Goal: Information Seeking & Learning: Find contact information

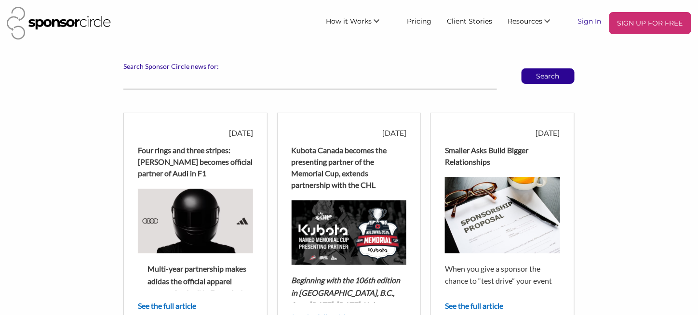
click at [590, 20] on link "Sign In" at bounding box center [589, 20] width 39 height 17
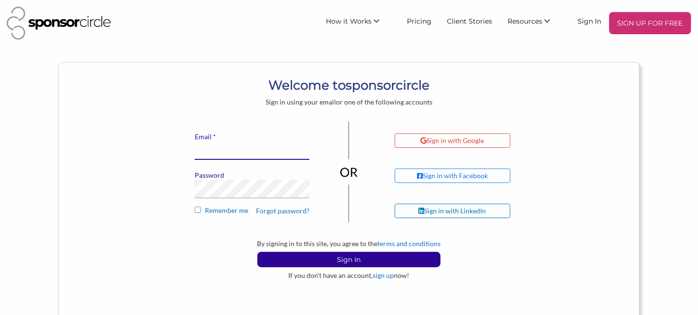
click at [249, 143] on input "* Email" at bounding box center [252, 150] width 115 height 19
type input "kristak@little-canada.ca"
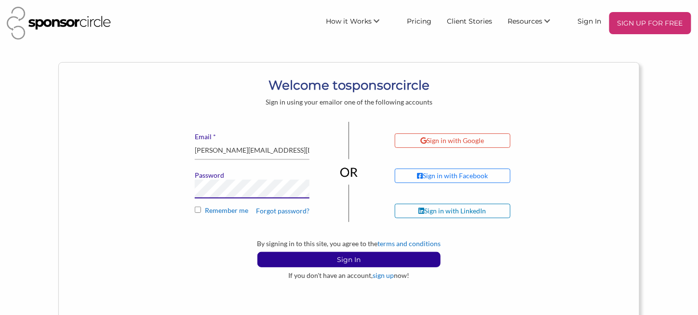
click at [257, 252] on button "Sign In" at bounding box center [348, 259] width 183 height 15
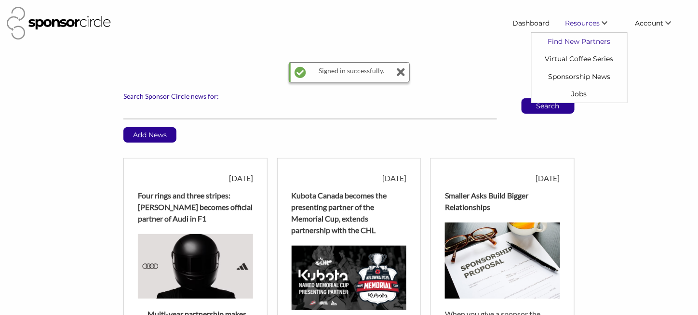
click at [574, 40] on link "Find New Partners" at bounding box center [578, 41] width 95 height 17
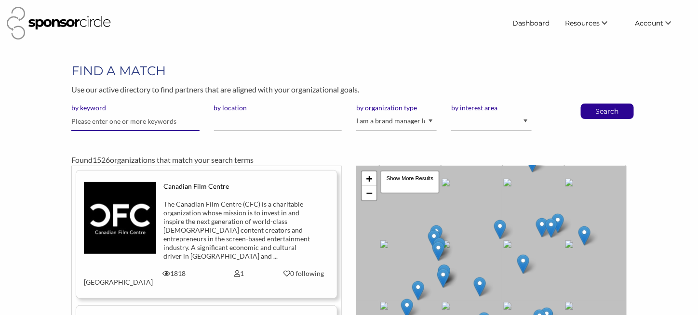
click at [76, 121] on input "text" at bounding box center [135, 121] width 128 height 19
type input "MEC"
click at [591, 104] on button "Search" at bounding box center [607, 111] width 32 height 14
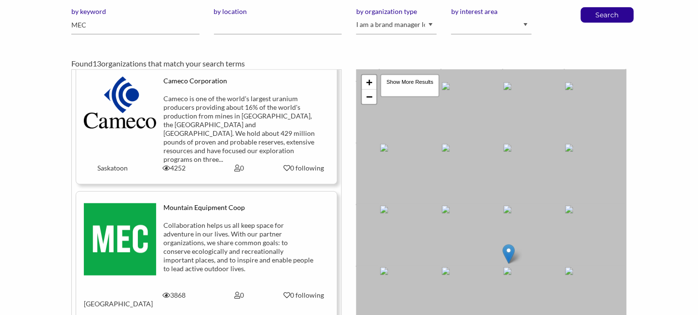
scroll to position [385, 0]
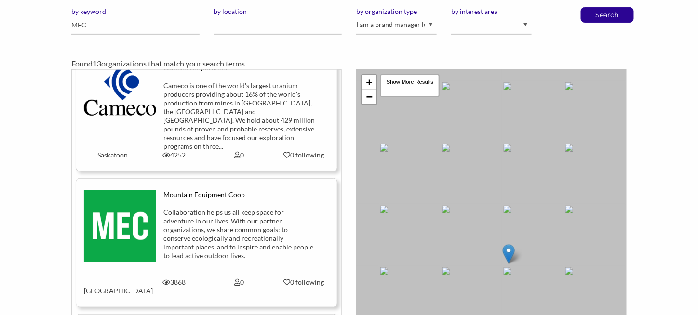
click at [124, 191] on img at bounding box center [120, 226] width 72 height 72
click at [185, 208] on div "Collaboration helps us all keep space for adventure in our lives. With our part…" at bounding box center [238, 234] width 151 height 52
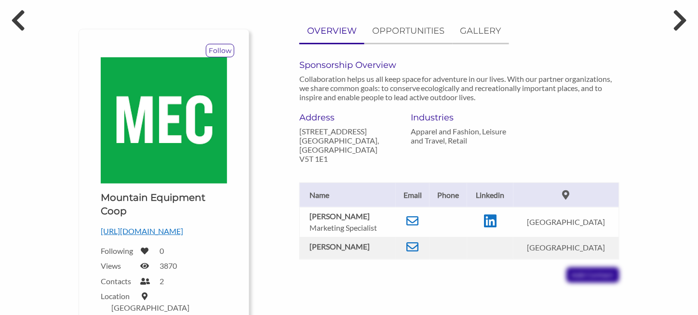
scroll to position [96, 0]
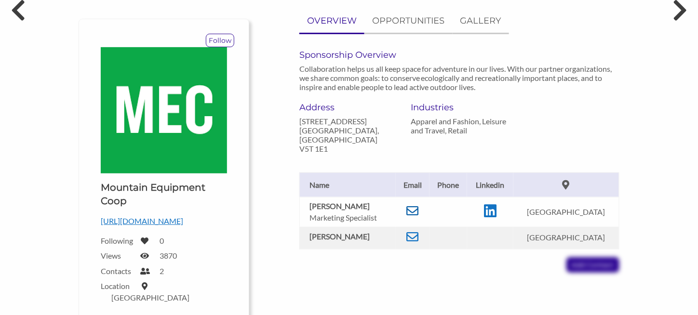
click at [419, 205] on icon at bounding box center [413, 211] width 12 height 12
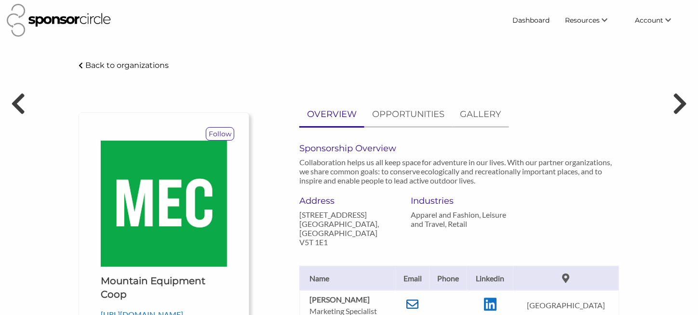
scroll to position [0, 0]
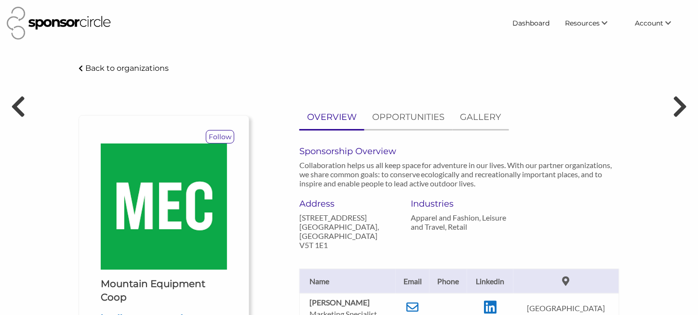
click at [112, 70] on p "Back to organizations" at bounding box center [126, 68] width 83 height 9
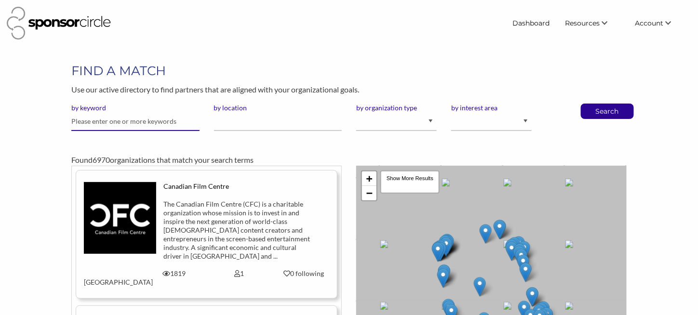
drag, startPoint x: 99, startPoint y: 119, endPoint x: 97, endPoint y: 104, distance: 15.5
click at [99, 119] on input "text" at bounding box center [135, 121] width 128 height 19
type input "Second Cup"
click at [591, 104] on button "Search" at bounding box center [607, 111] width 32 height 14
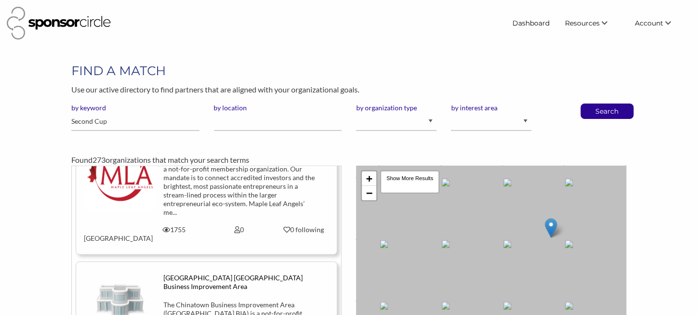
scroll to position [1831, 0]
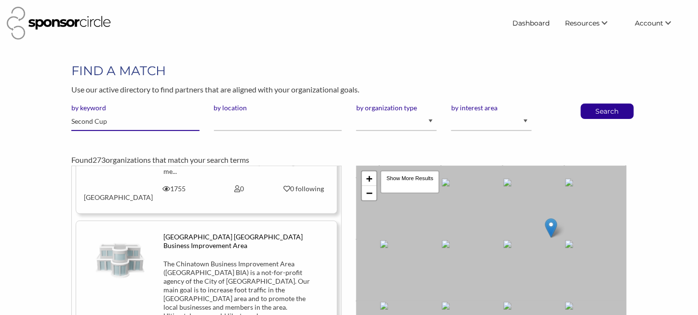
click at [128, 122] on input "Second Cup" at bounding box center [135, 121] width 128 height 19
drag, startPoint x: 126, startPoint y: 122, endPoint x: 39, endPoint y: 114, distance: 87.1
click at [39, 114] on div "FIND A MATCH Use our active directory to find partners that are aligned with yo…" at bounding box center [349, 245] width 698 height 366
type input "Booster Juice"
click at [591, 104] on button "Search" at bounding box center [607, 111] width 32 height 14
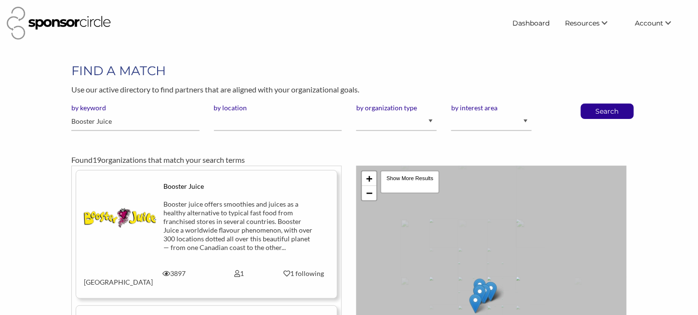
click at [181, 218] on div "Booster juice offers smoothies and juices as a healthy alternative to typical f…" at bounding box center [238, 226] width 151 height 52
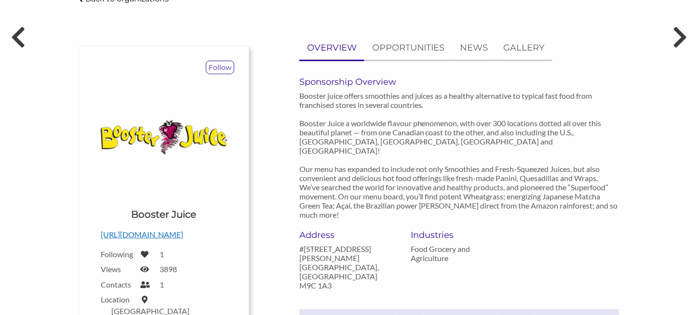
scroll to position [145, 0]
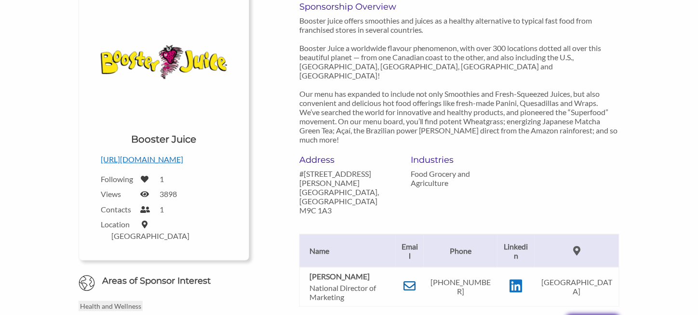
click at [415, 280] on icon at bounding box center [410, 286] width 12 height 12
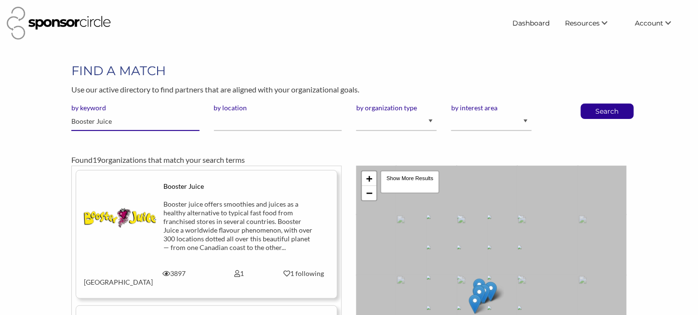
drag, startPoint x: 59, startPoint y: 116, endPoint x: 40, endPoint y: 115, distance: 18.8
click at [40, 115] on div "FIND A MATCH Use our active directory to find partners that are aligned with yo…" at bounding box center [349, 245] width 698 height 366
type input "MEC"
click at [591, 104] on button "Search" at bounding box center [607, 111] width 32 height 14
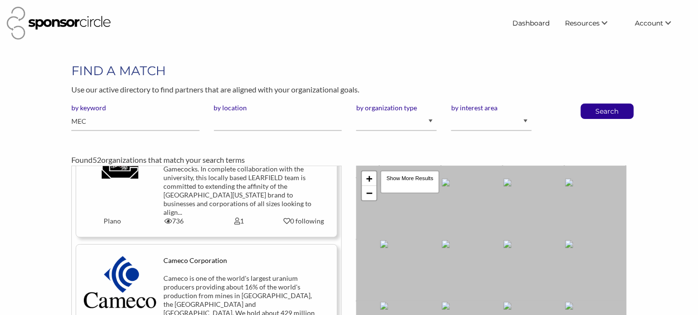
scroll to position [434, 0]
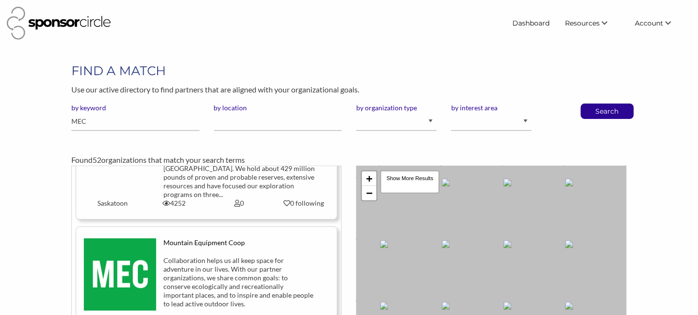
click at [195, 256] on div "Collaboration helps us all keep space for adventure in our lives. With our part…" at bounding box center [238, 282] width 151 height 52
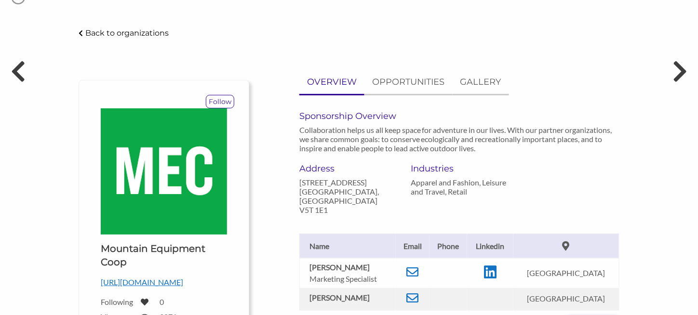
scroll to position [48, 0]
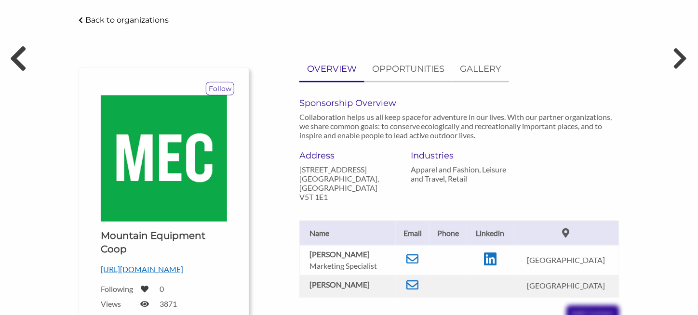
click at [17, 55] on icon at bounding box center [18, 58] width 18 height 29
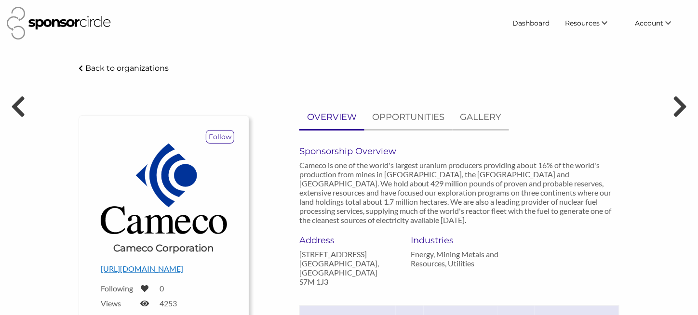
click at [110, 67] on p "Back to organizations" at bounding box center [126, 68] width 83 height 9
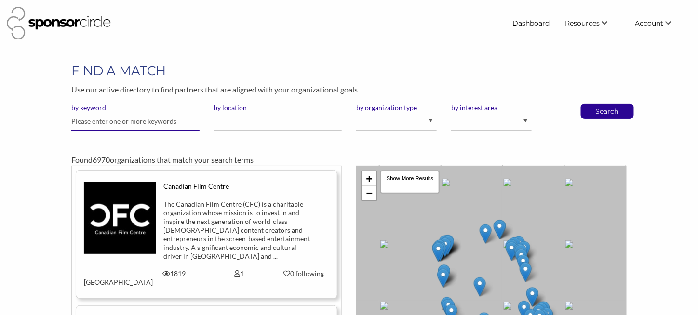
click at [83, 125] on input "text" at bounding box center [135, 121] width 128 height 19
type input "Mary Browns"
click at [591, 104] on button "Search" at bounding box center [607, 111] width 32 height 14
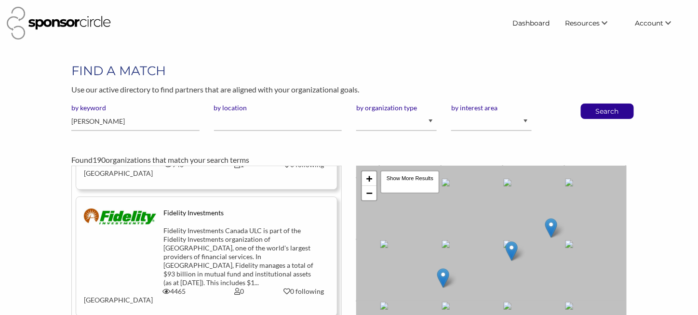
scroll to position [771, 0]
click at [119, 124] on input "Mary Browns" at bounding box center [135, 121] width 128 height 19
type input "Mary Brown's"
click at [591, 104] on button "Search" at bounding box center [607, 111] width 32 height 14
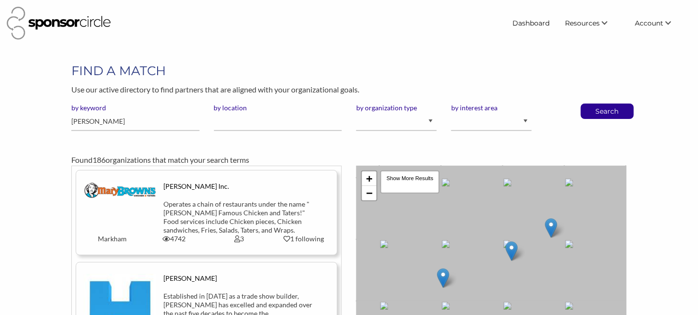
click at [184, 207] on div "Operates a chain of restaurants under the name "[PERSON_NAME] Famous Chicken an…" at bounding box center [238, 217] width 151 height 35
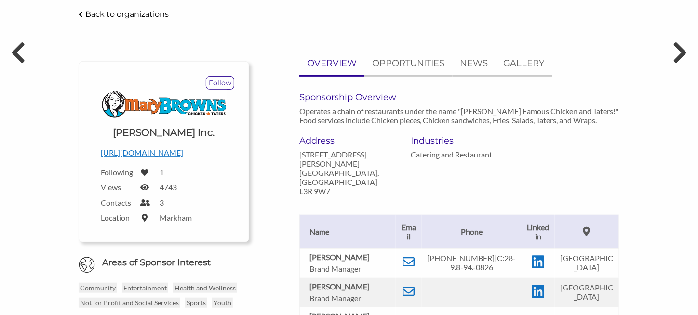
scroll to position [96, 0]
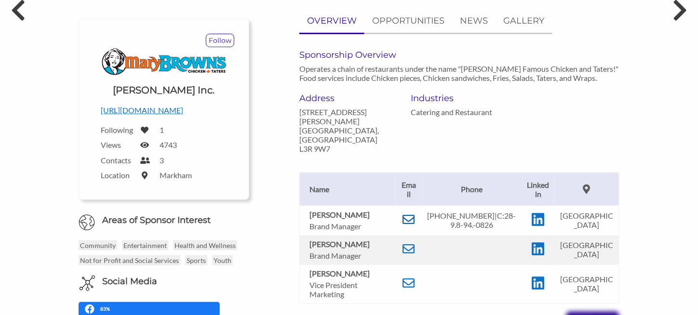
click at [405, 213] on icon at bounding box center [409, 219] width 12 height 12
click at [15, 11] on icon at bounding box center [18, 10] width 18 height 29
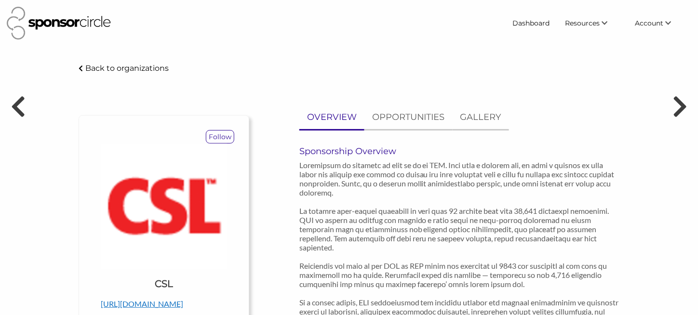
click at [132, 66] on p "Back to organizations" at bounding box center [126, 68] width 83 height 9
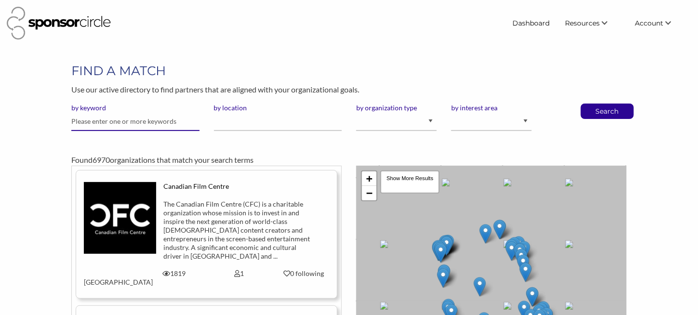
click at [98, 121] on input "text" at bounding box center [135, 121] width 128 height 19
type input "Second"
click at [591, 104] on button "Search" at bounding box center [607, 111] width 32 height 14
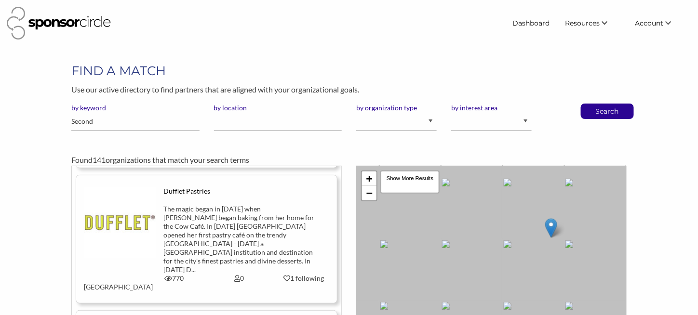
scroll to position [1060, 0]
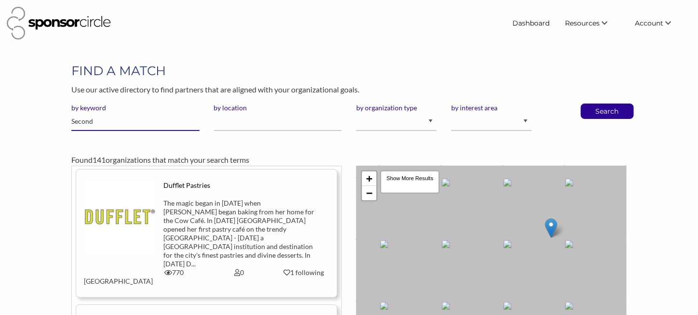
drag, startPoint x: 81, startPoint y: 118, endPoint x: 66, endPoint y: 117, distance: 14.5
click at [66, 117] on div "by keyword Second" at bounding box center [135, 121] width 142 height 35
type input "A&W"
click at [591, 104] on button "Search" at bounding box center [607, 111] width 32 height 14
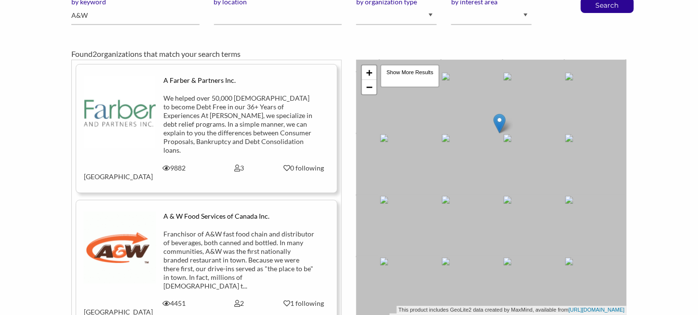
scroll to position [145, 0]
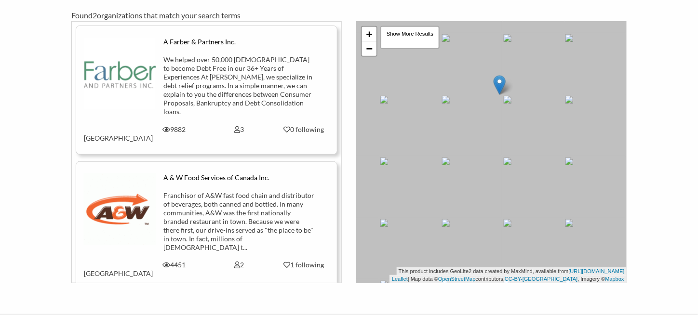
click at [193, 191] on div "Franchisor of A&W fast food chain and distributor of beverages, both canned and…" at bounding box center [238, 221] width 151 height 61
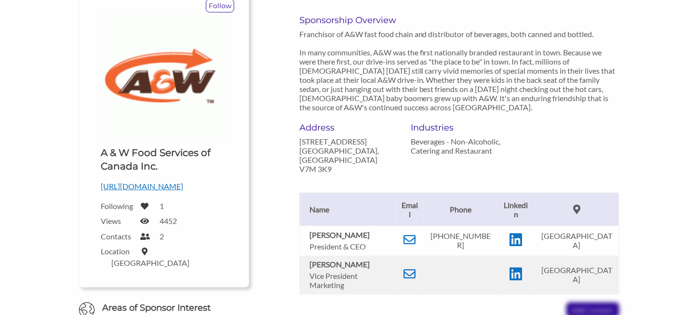
scroll to position [145, 0]
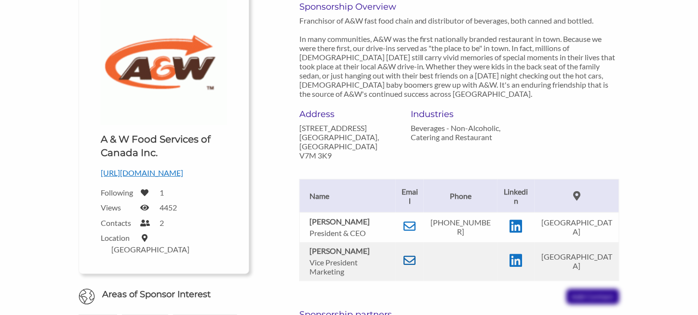
click at [414, 254] on icon at bounding box center [410, 260] width 12 height 12
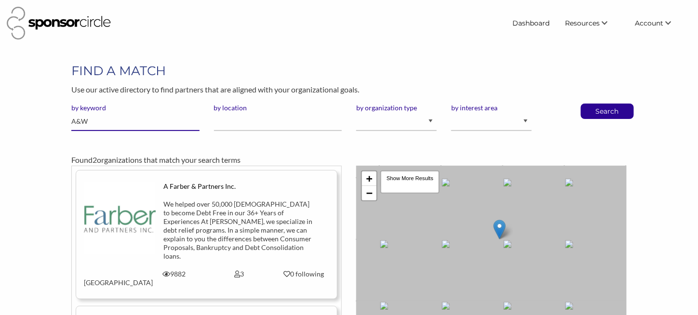
drag, startPoint x: 95, startPoint y: 120, endPoint x: 54, endPoint y: 119, distance: 41.0
click at [54, 119] on div "FIND A MATCH Use our active directory to find partners that are aligned with yo…" at bounding box center [349, 245] width 698 height 366
type input "[PERSON_NAME]"
click at [591, 104] on button "Search" at bounding box center [607, 111] width 32 height 14
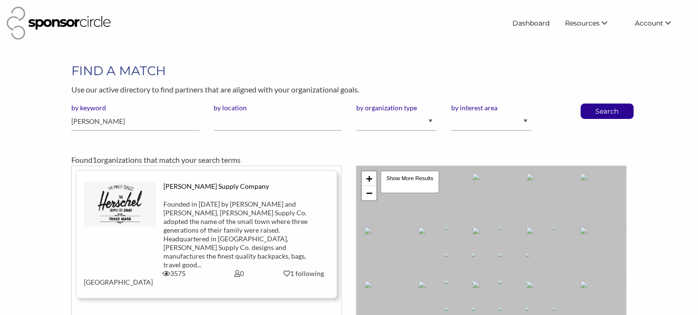
click at [212, 219] on div "Founded in [DATE] by [PERSON_NAME] and [PERSON_NAME], [PERSON_NAME] Supply Co. …" at bounding box center [238, 234] width 151 height 69
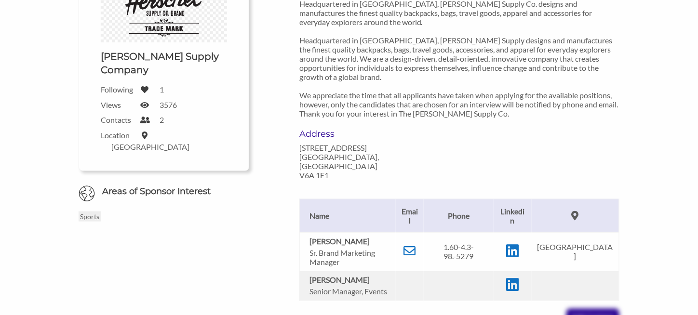
scroll to position [193, 0]
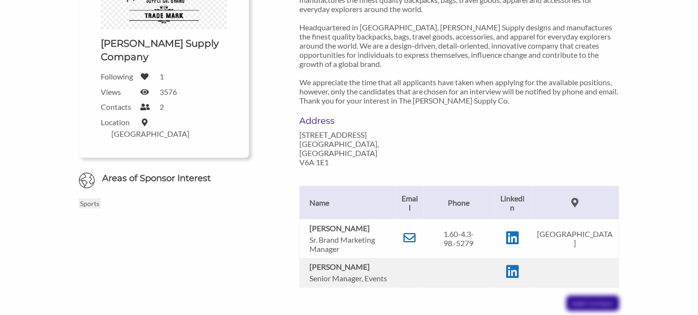
click at [416, 232] on icon at bounding box center [410, 238] width 12 height 12
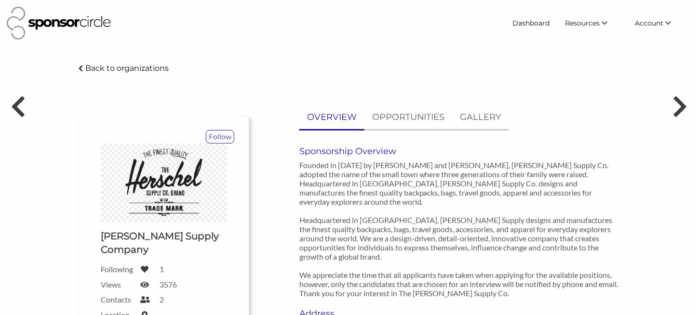
click at [119, 64] on p "Back to organizations" at bounding box center [126, 68] width 83 height 9
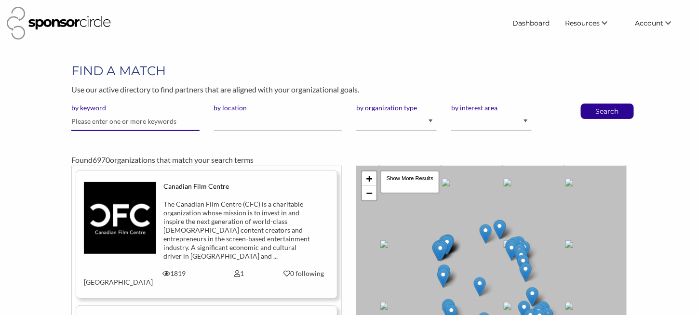
click at [82, 119] on input "text" at bounding box center [135, 121] width 128 height 19
type input "Sandman"
click at [591, 104] on button "Search" at bounding box center [607, 111] width 32 height 14
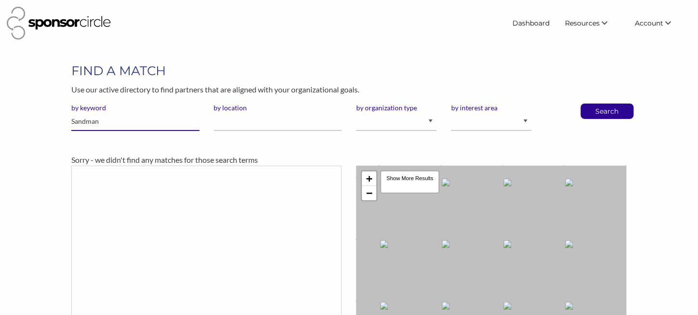
drag, startPoint x: 116, startPoint y: 121, endPoint x: 26, endPoint y: 119, distance: 89.6
click at [26, 119] on div "FIND A MATCH Use our active directory to find partners that are aligned with yo…" at bounding box center [349, 245] width 698 height 366
type input "[PERSON_NAME]"
click at [591, 104] on button "Search" at bounding box center [607, 111] width 32 height 14
click at [604, 112] on p "Search" at bounding box center [607, 111] width 32 height 14
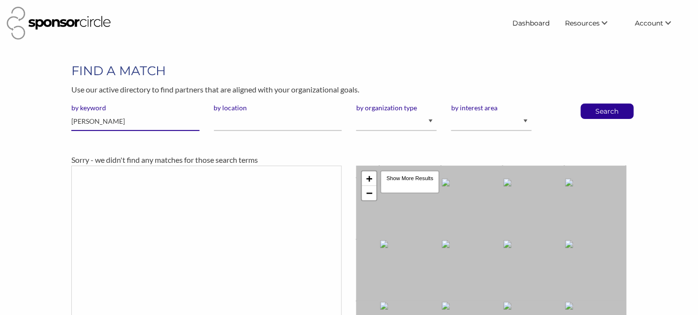
drag, startPoint x: 111, startPoint y: 120, endPoint x: 18, endPoint y: 123, distance: 93.0
click at [18, 123] on div "FIND A MATCH Use our active directory to find partners that are aligned with yo…" at bounding box center [349, 245] width 698 height 366
type input "Italpasta"
click at [591, 104] on button "Search" at bounding box center [607, 111] width 32 height 14
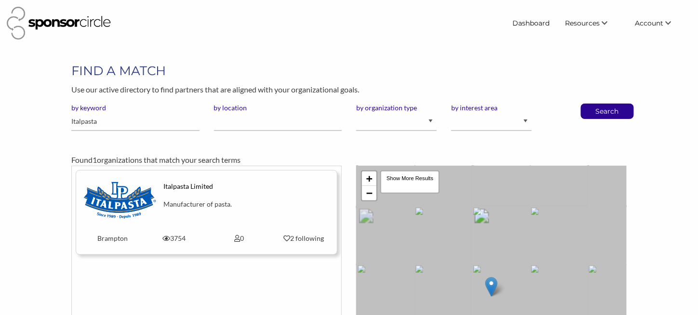
click at [123, 202] on img at bounding box center [120, 200] width 72 height 37
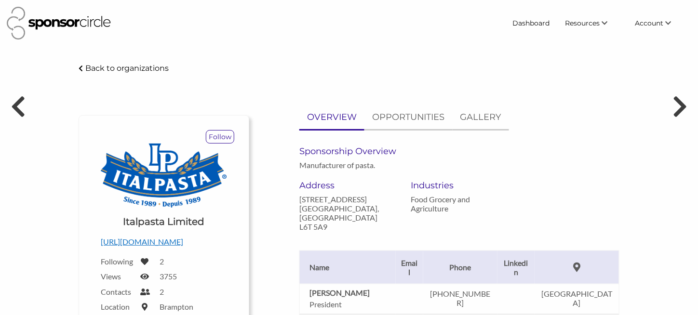
click at [94, 66] on p "Back to organizations" at bounding box center [126, 68] width 83 height 9
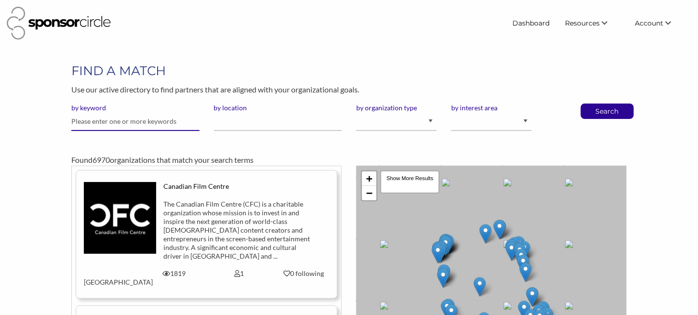
click at [82, 119] on input "text" at bounding box center [135, 121] width 128 height 19
type input "Nobis"
click at [591, 104] on button "Search" at bounding box center [607, 111] width 32 height 14
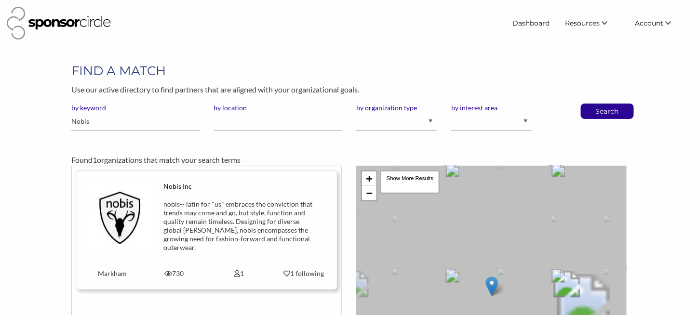
click at [184, 214] on div "nobis-- latin for "us"​ embraces the conviction that trends may come and go, bu…" at bounding box center [238, 226] width 151 height 52
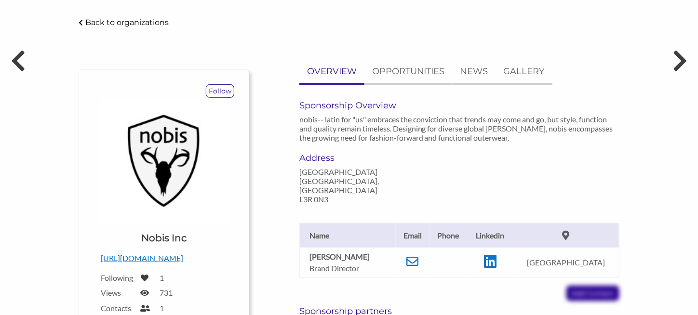
scroll to position [96, 0]
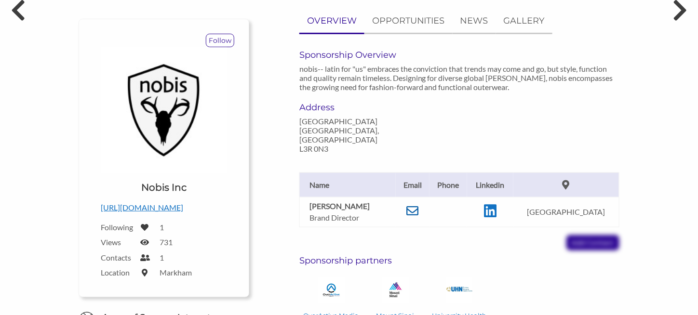
click at [417, 211] on icon at bounding box center [413, 211] width 12 height 12
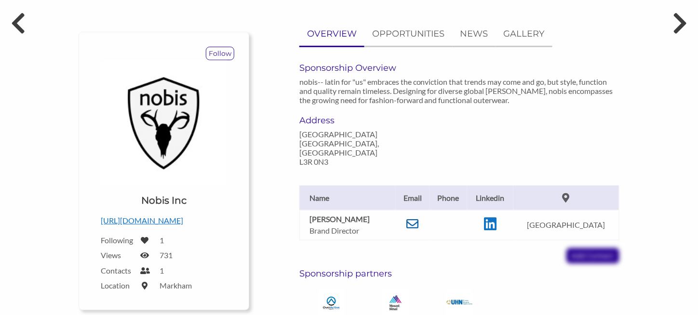
scroll to position [0, 0]
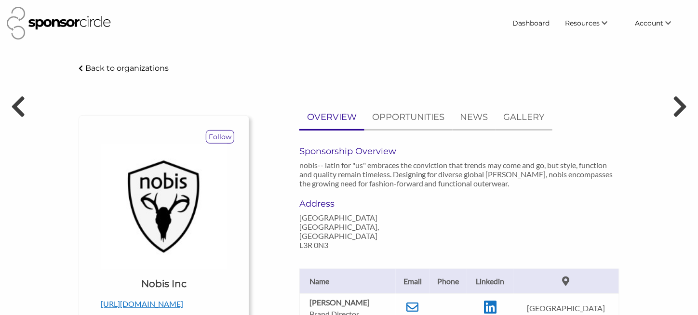
click at [106, 69] on p "Back to organizations" at bounding box center [126, 68] width 83 height 9
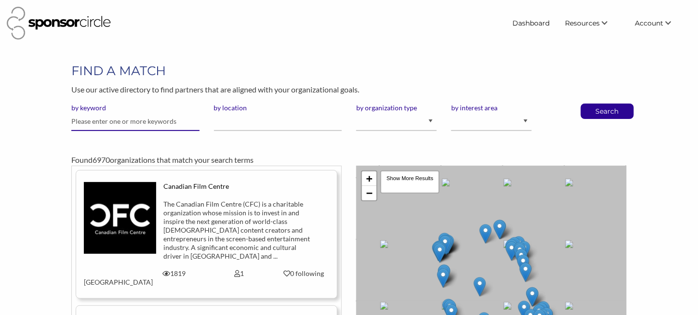
click at [85, 124] on input "text" at bounding box center [135, 121] width 128 height 19
type input "Wuxley"
click at [591, 104] on button "Search" at bounding box center [607, 111] width 32 height 14
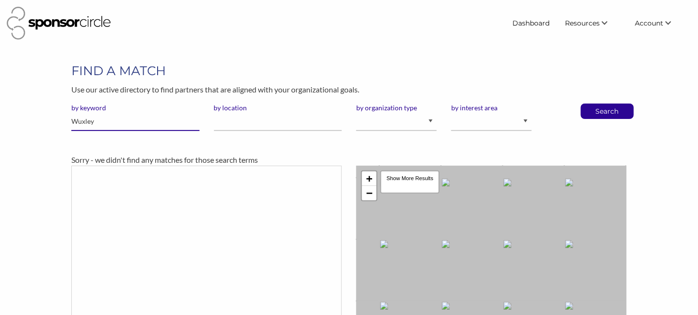
drag, startPoint x: 79, startPoint y: 120, endPoint x: 35, endPoint y: 122, distance: 43.4
click at [35, 122] on div "FIND A MATCH Use our active directory to find partners that are aligned with yo…" at bounding box center [349, 245] width 698 height 366
type input "A"
type input "Arcteryx"
click at [616, 114] on p "Search" at bounding box center [607, 111] width 32 height 14
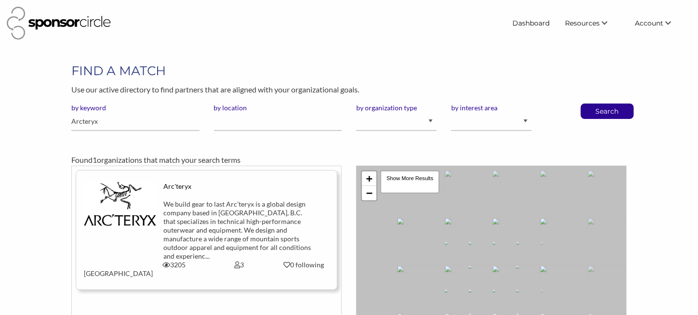
click at [254, 225] on div "We build gear to last Arc’teryx is a global design company based in [GEOGRAPHIC…" at bounding box center [238, 230] width 151 height 61
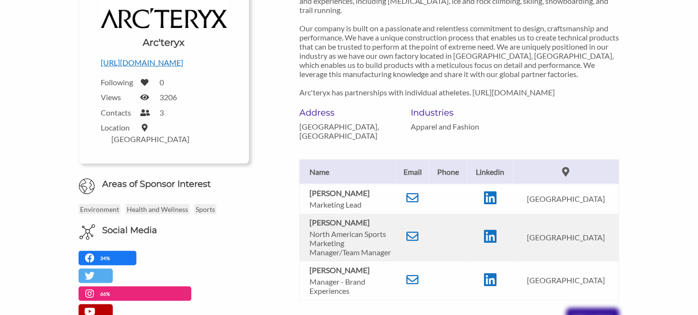
scroll to position [193, 0]
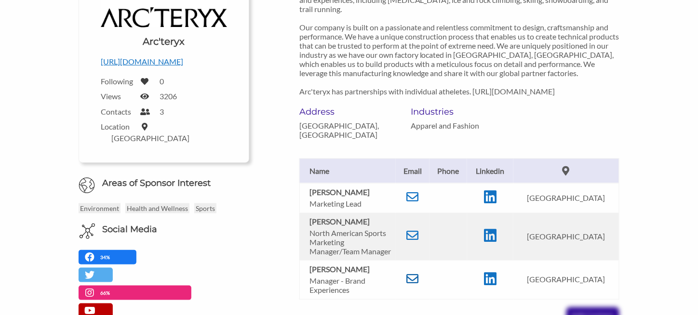
click at [419, 285] on icon at bounding box center [413, 279] width 12 height 12
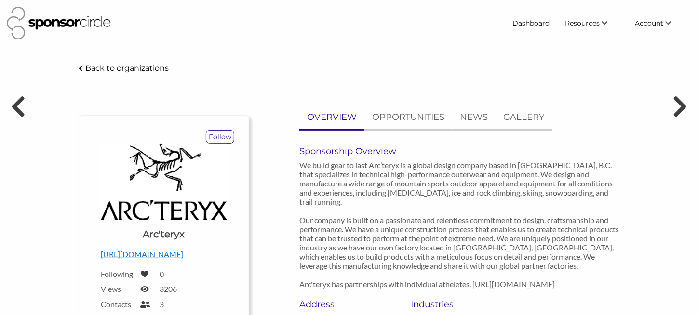
click at [123, 65] on p "Back to organizations" at bounding box center [126, 68] width 83 height 9
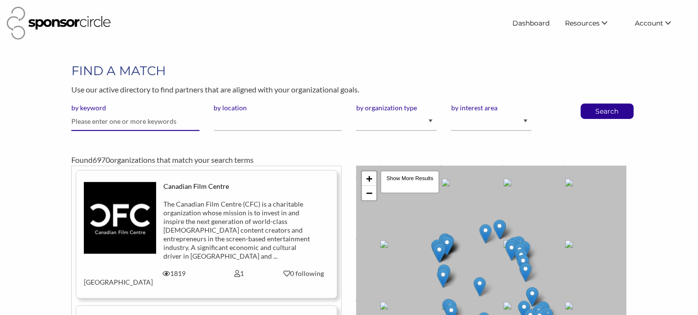
click at [85, 118] on input "text" at bounding box center [135, 121] width 128 height 19
type input "Bombardier"
click at [591, 104] on button "Search" at bounding box center [607, 111] width 32 height 14
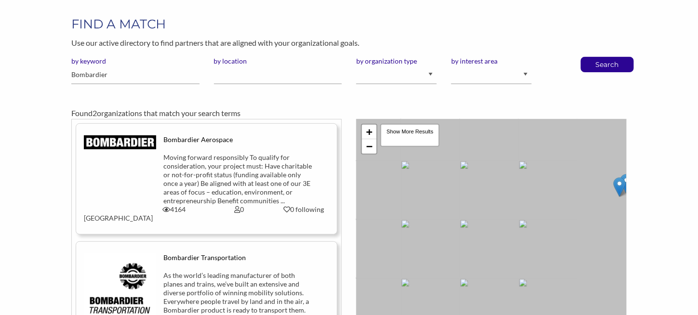
scroll to position [96, 0]
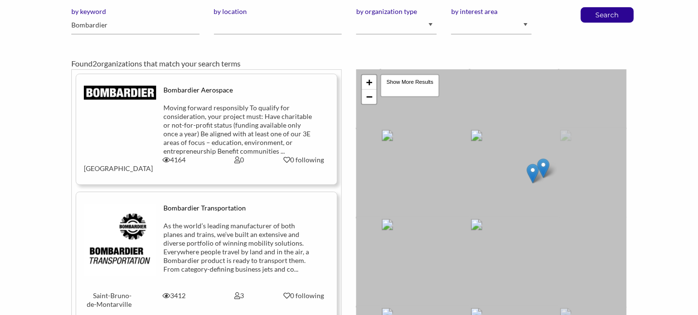
click at [220, 241] on div "As the world’s leading manufacturer of both planes and trains, we’ve built an e…" at bounding box center [238, 248] width 151 height 52
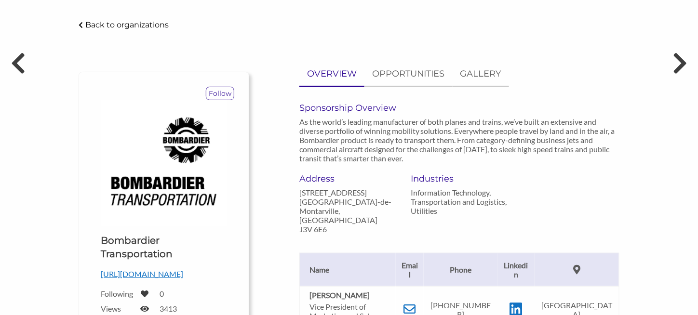
scroll to position [96, 0]
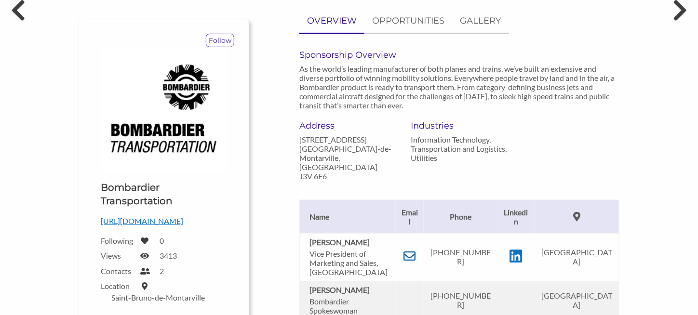
click at [411, 250] on icon at bounding box center [410, 256] width 12 height 12
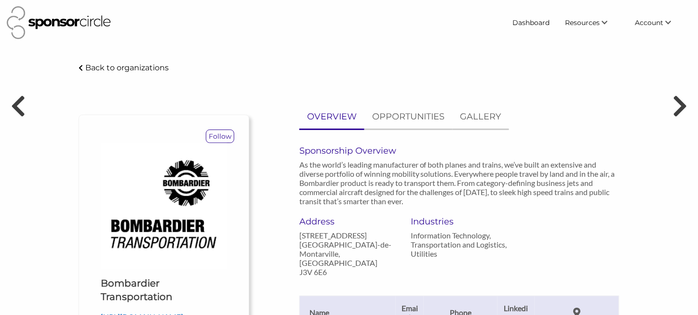
scroll to position [0, 0]
click at [117, 67] on p "Back to organizations" at bounding box center [126, 68] width 83 height 9
